Goal: Navigation & Orientation: Find specific page/section

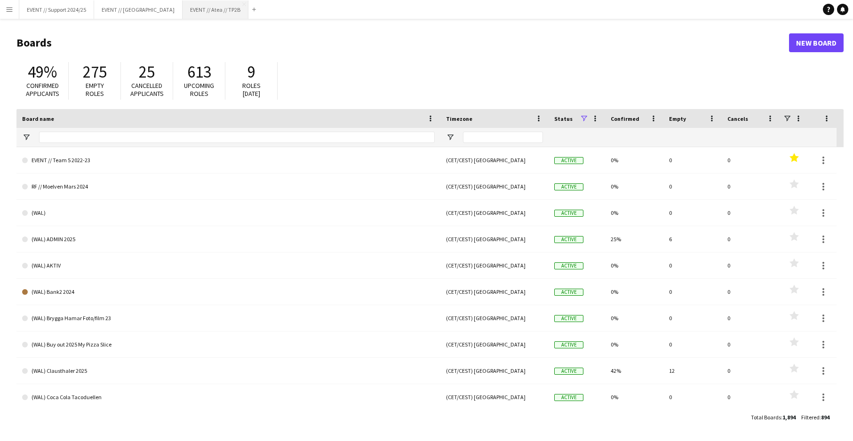
click at [198, 8] on button "EVENT // Atea // TP2B Close" at bounding box center [216, 9] width 66 height 18
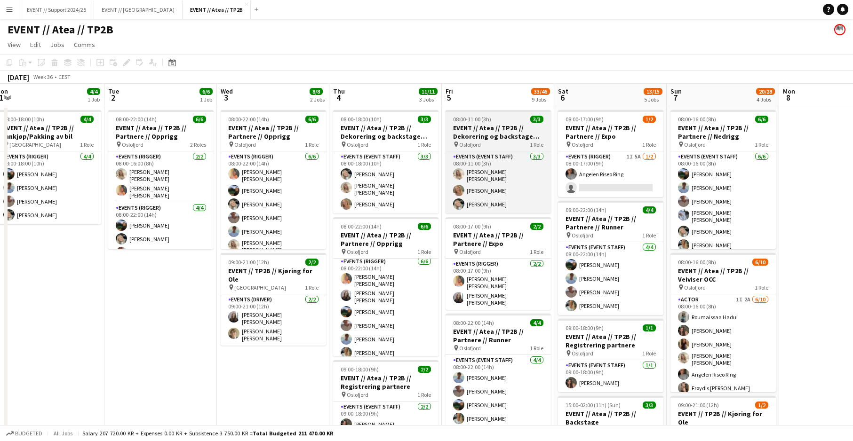
click at [507, 139] on h3 "EVENT // Atea // TP2B // Dekorering og backstage oppsett" at bounding box center [497, 132] width 105 height 17
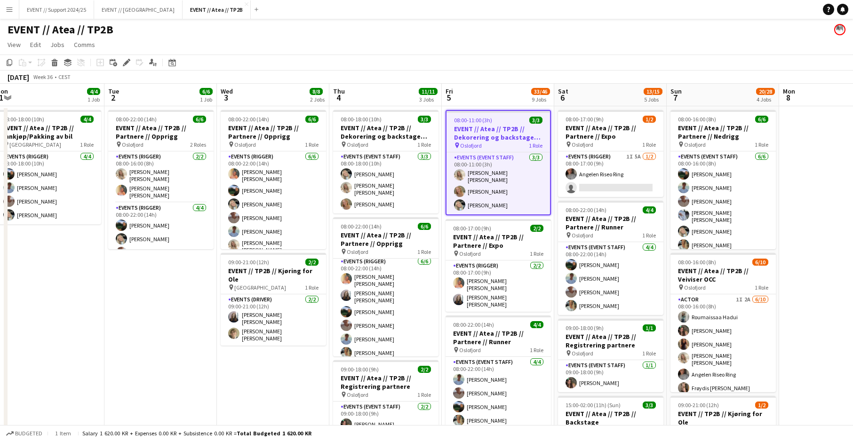
click at [513, 135] on h3 "EVENT // Atea // TP2B // Dekorering og backstage oppsett" at bounding box center [497, 133] width 103 height 17
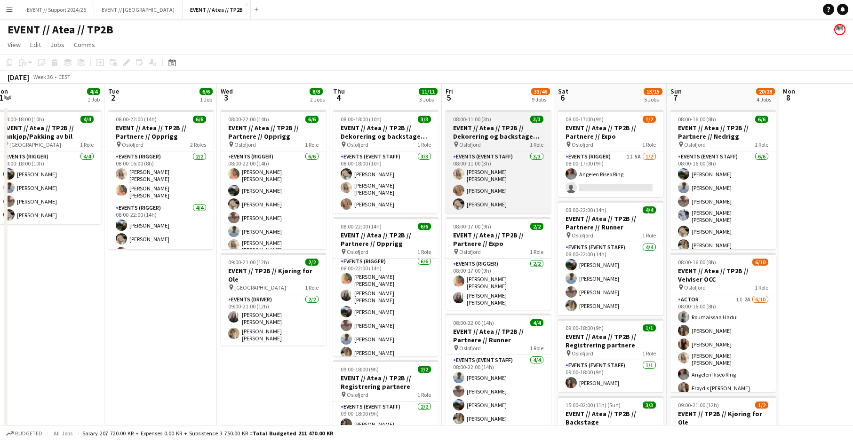
click at [514, 148] on div "pin [GEOGRAPHIC_DATA] 1 Role" at bounding box center [497, 145] width 105 height 8
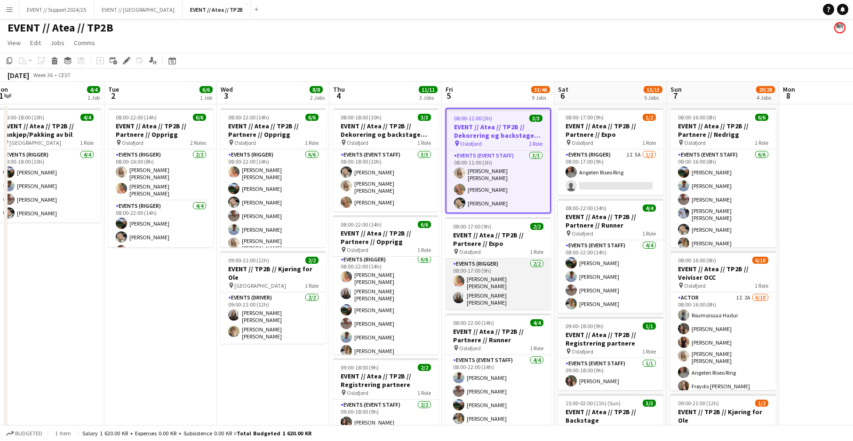
scroll to position [6, 0]
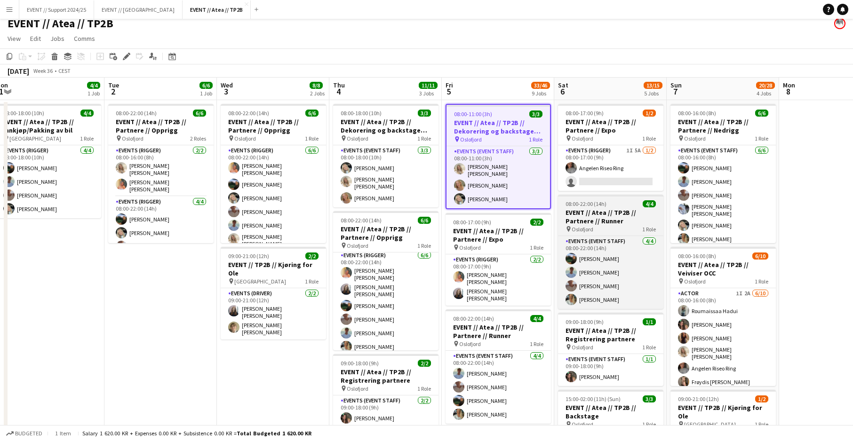
click at [596, 226] on div "pin [GEOGRAPHIC_DATA] 1 Role" at bounding box center [610, 229] width 105 height 8
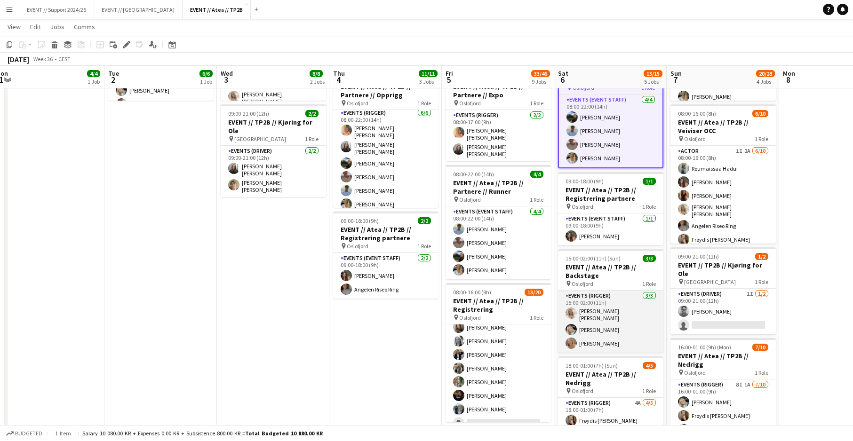
scroll to position [0, 0]
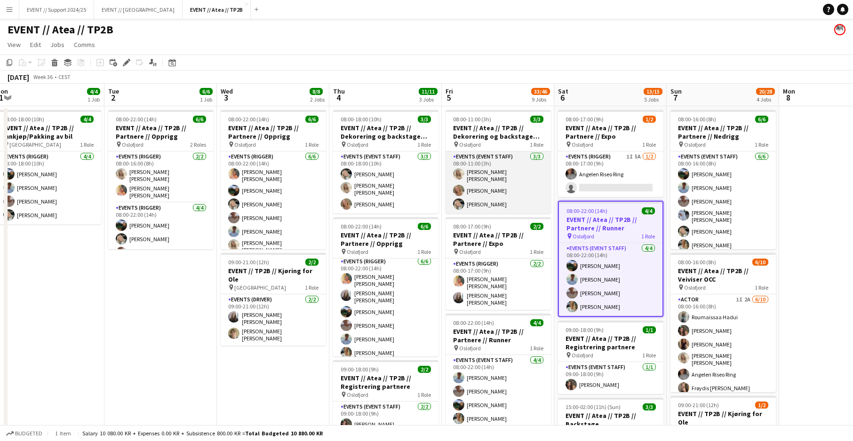
click at [478, 193] on app-card-role "Events (Event Staff) [DATE] 08:00-11:00 (3h) [PERSON_NAME] [PERSON_NAME] [PERSO…" at bounding box center [497, 182] width 105 height 62
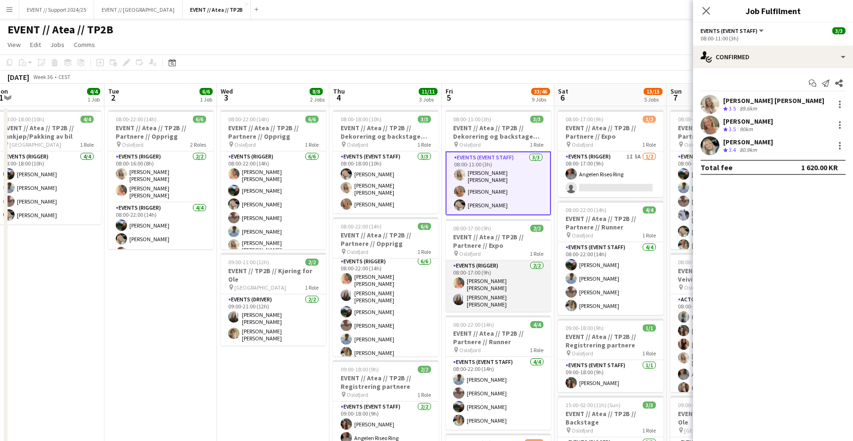
click at [495, 283] on app-card-role "Events (Rigger) [DATE] 08:00-17:00 (9h) [PERSON_NAME] [PERSON_NAME] [PERSON_NAM…" at bounding box center [497, 286] width 105 height 51
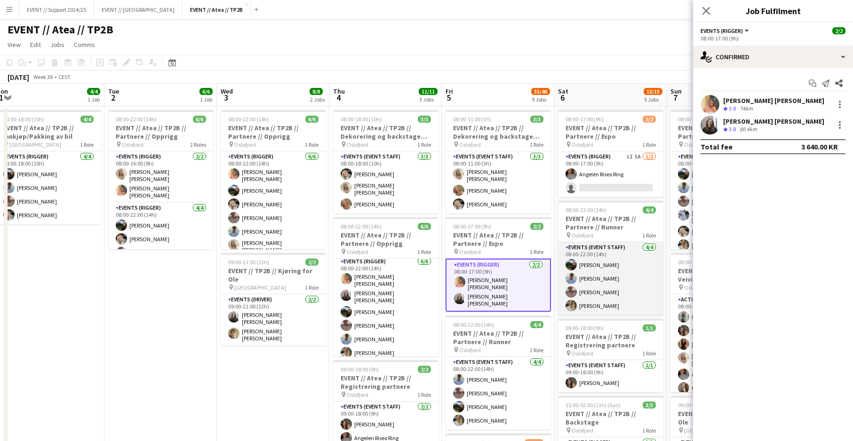
click at [651, 283] on app-card-role "Events (Event Staff) [DATE] 08:00-22:00 (14h) [PERSON_NAME] [PERSON_NAME] [PERS…" at bounding box center [610, 278] width 105 height 73
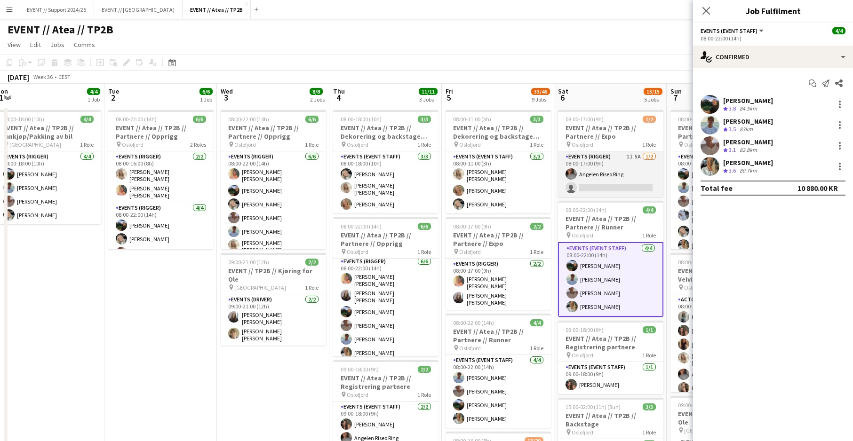
click at [631, 165] on app-card-role "Events (Rigger) 1I 5A [DATE] 08:00-17:00 (9h) Angelen Riseo Ring single-neutral…" at bounding box center [610, 174] width 105 height 46
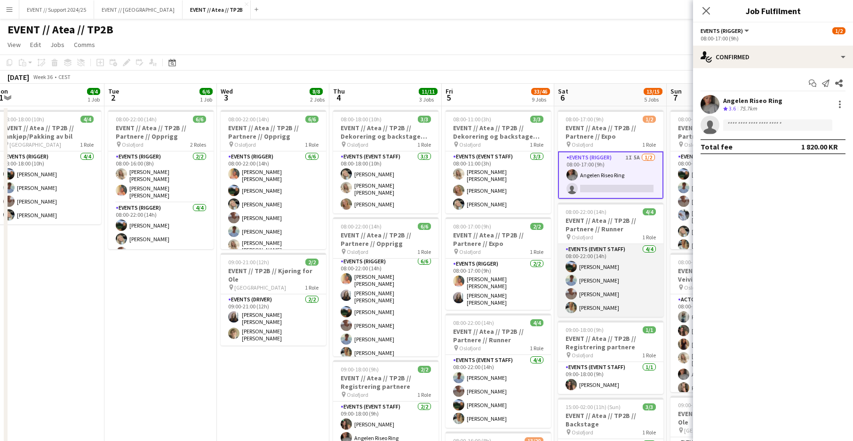
scroll to position [12, 0]
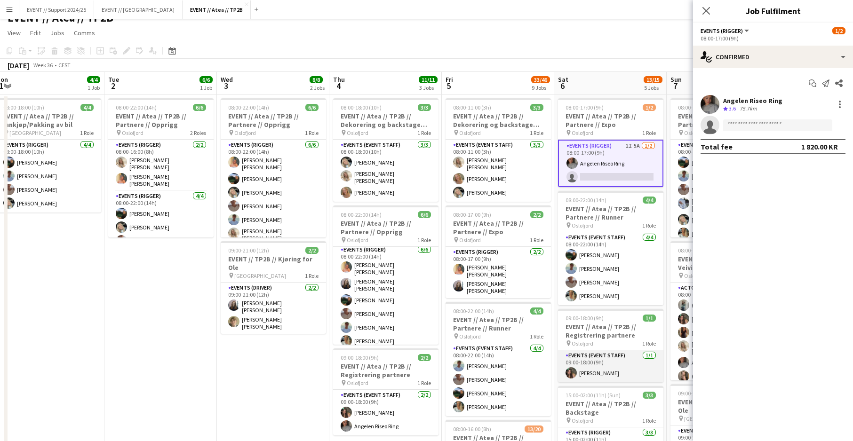
click at [614, 373] on app-card-role "Events (Event Staff) [DATE] 09:00-18:00 (9h) [PERSON_NAME]" at bounding box center [610, 366] width 105 height 32
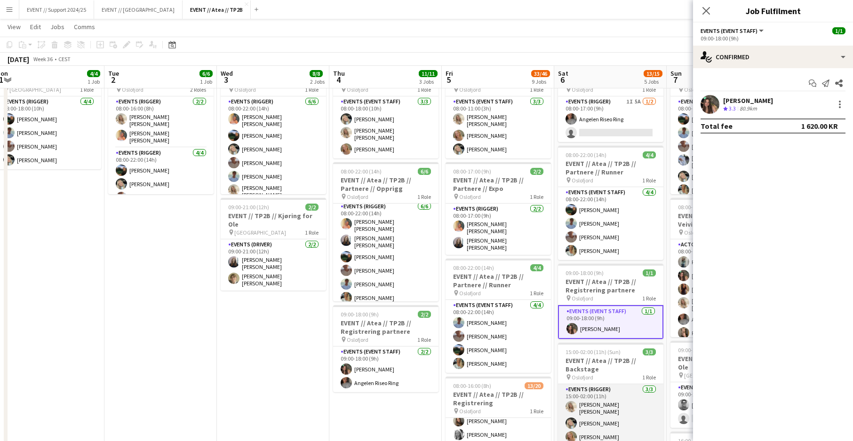
click at [601, 404] on app-card-role "Events (Rigger) [DATE] 15:00-02:00 (11h) [PERSON_NAME] [PERSON_NAME] [PERSON_NA…" at bounding box center [610, 415] width 105 height 62
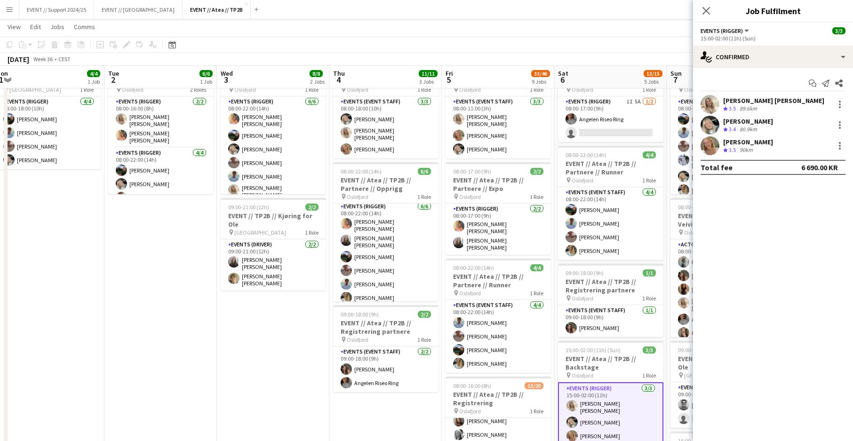
scroll to position [175, 0]
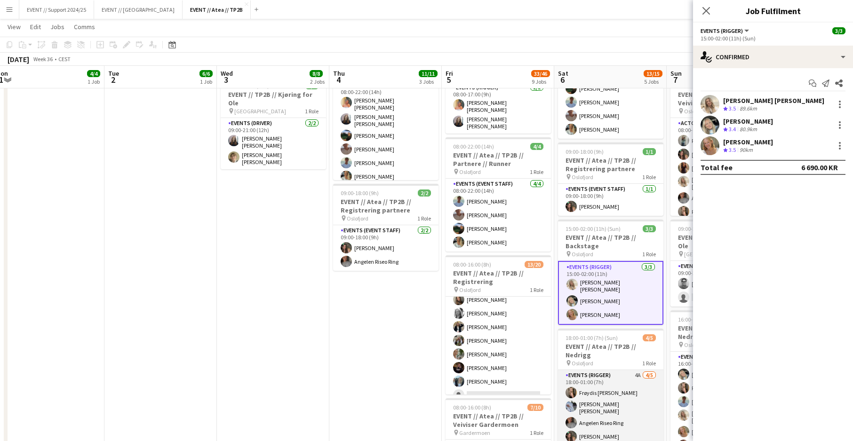
click at [601, 404] on app-card-role "Events (Rigger) 4A [DATE] 18:00-01:00 (7h) Frøydis [PERSON_NAME] [PERSON_NAME] …" at bounding box center [610, 414] width 105 height 89
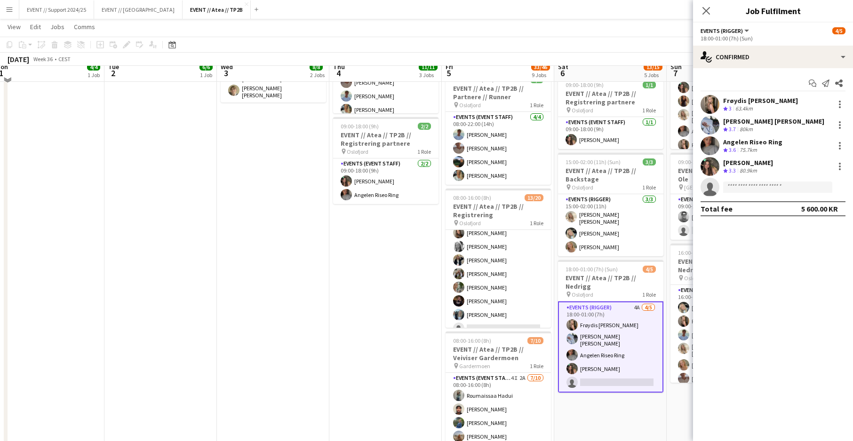
scroll to position [258, 0]
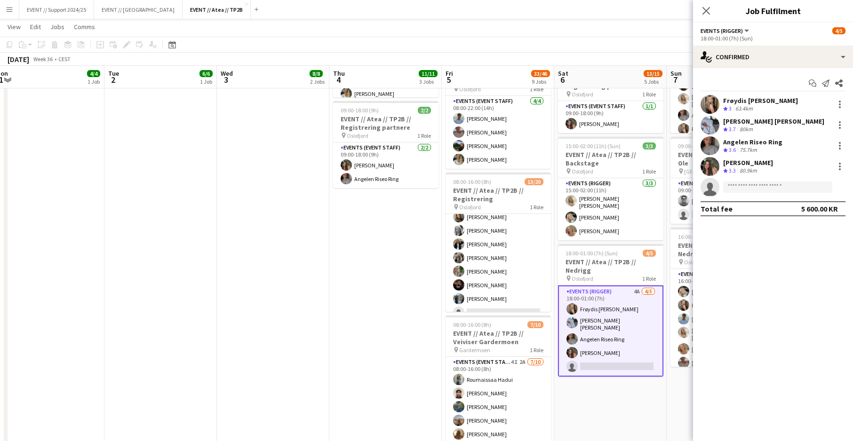
click at [627, 36] on app-page-menu "View Day view expanded Day view collapsed Month view Date picker Jump to [DATE]…" at bounding box center [426, 28] width 853 height 18
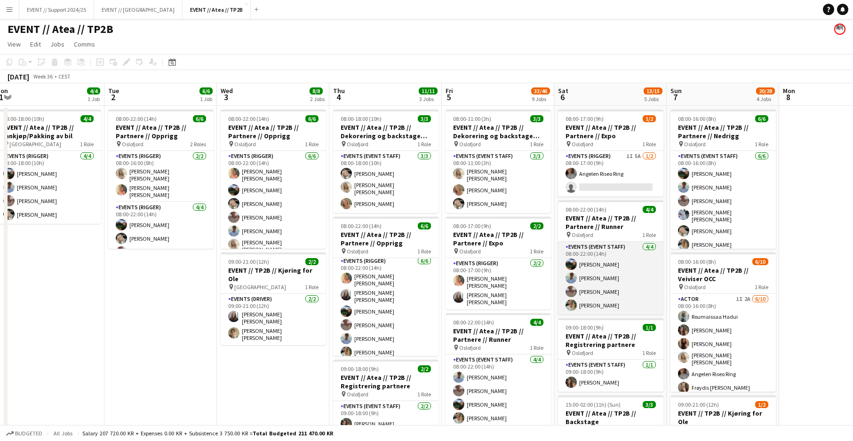
scroll to position [0, 0]
